Goal: Task Accomplishment & Management: Manage account settings

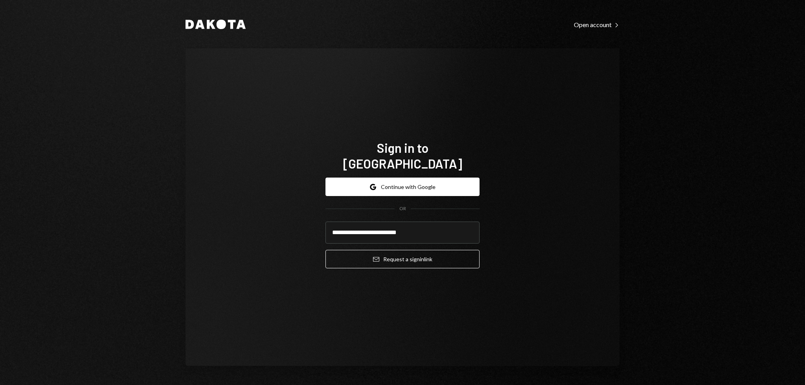
type input "**********"
click at [326, 250] on button "Email Request a sign in link" at bounding box center [403, 259] width 154 height 18
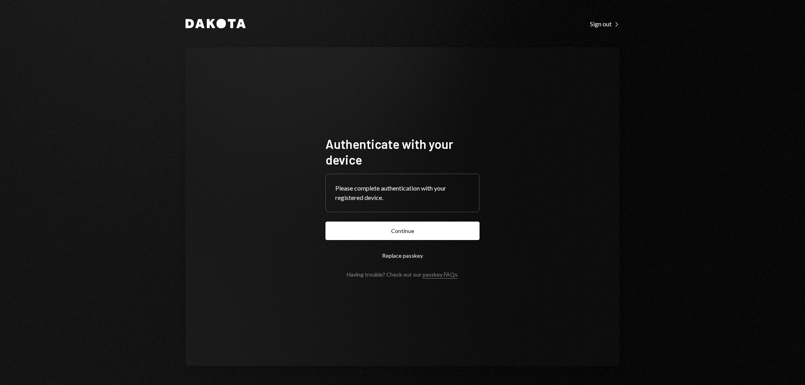
click at [366, 215] on form "Authenticate with your device Please complete authentication with your register…" at bounding box center [403, 207] width 154 height 142
click at [372, 236] on button "Continue" at bounding box center [403, 231] width 154 height 18
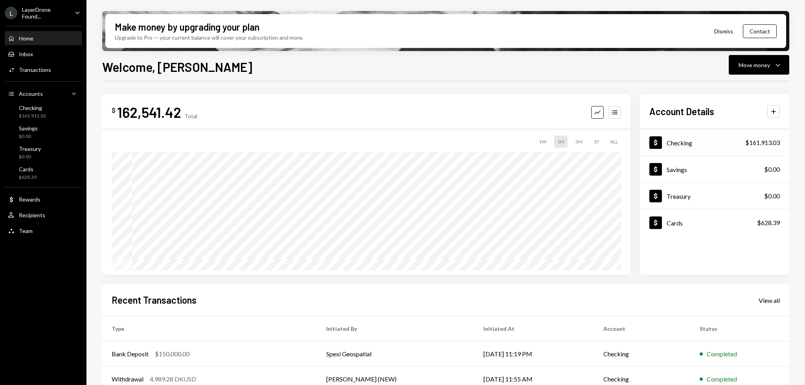
click at [700, 144] on div "Dollar Checking $161,913.03" at bounding box center [714, 143] width 149 height 26
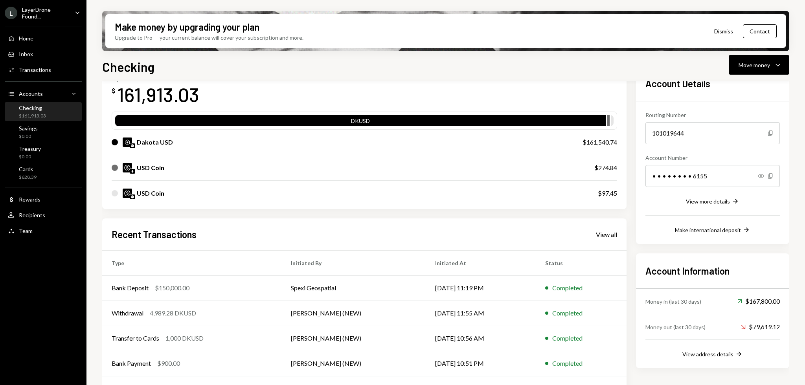
scroll to position [75, 0]
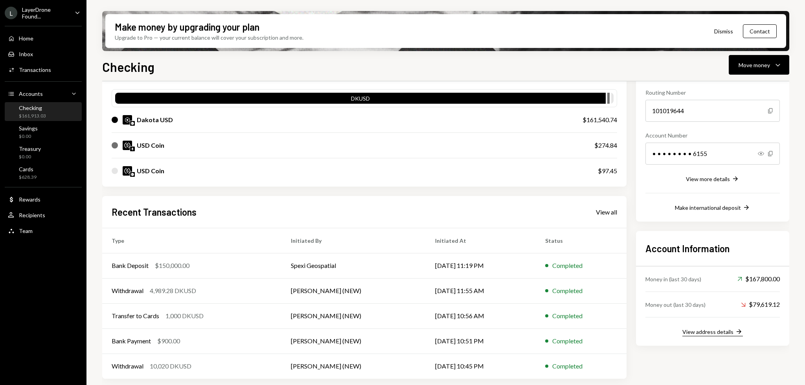
click at [702, 332] on div "View address details" at bounding box center [708, 332] width 51 height 7
click at [734, 336] on button "View address details Right Arrow" at bounding box center [713, 332] width 61 height 9
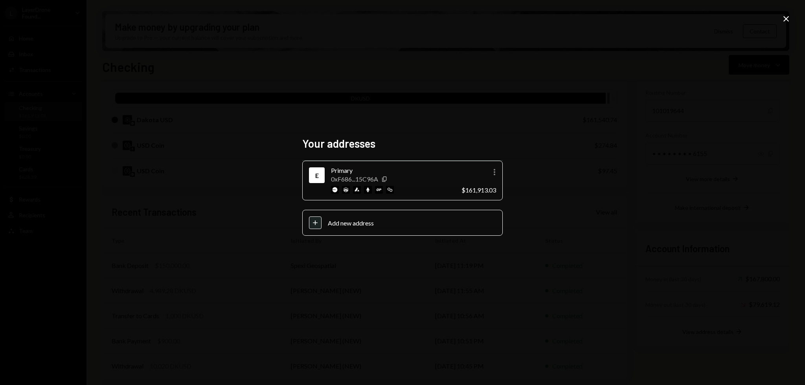
click at [555, 164] on div "Your addresses E Primary 0xF686...15C96A Copy More $161,913.03 Plus Add new add…" at bounding box center [402, 192] width 805 height 385
click at [436, 105] on div "Your addresses E Primary 0xF686...15C96A Copy More $161,913.03 Plus Add new add…" at bounding box center [402, 192] width 805 height 385
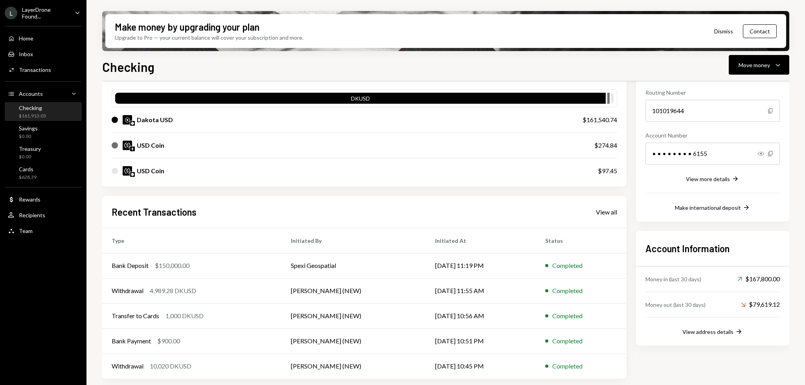
click at [201, 193] on div "My balance $ 161,913.03 DKUSD Dakota USD $161,540.74 USD Coin $274.84 USD Coin …" at bounding box center [364, 211] width 525 height 335
drag, startPoint x: 228, startPoint y: 62, endPoint x: 209, endPoint y: 61, distance: 18.5
click at [218, 61] on div "Checking Move money Caret Down" at bounding box center [445, 65] width 687 height 17
click at [209, 61] on div "Checking Move money Caret Down" at bounding box center [445, 65] width 687 height 17
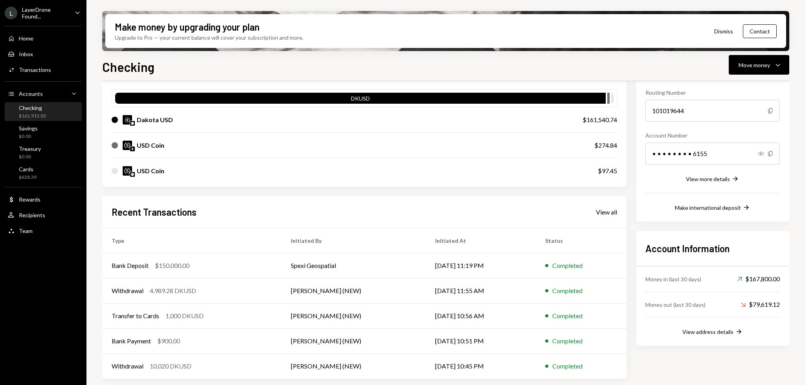
click at [209, 61] on div "Checking Move money Caret Down" at bounding box center [445, 65] width 687 height 17
